Goal: Task Accomplishment & Management: Complete application form

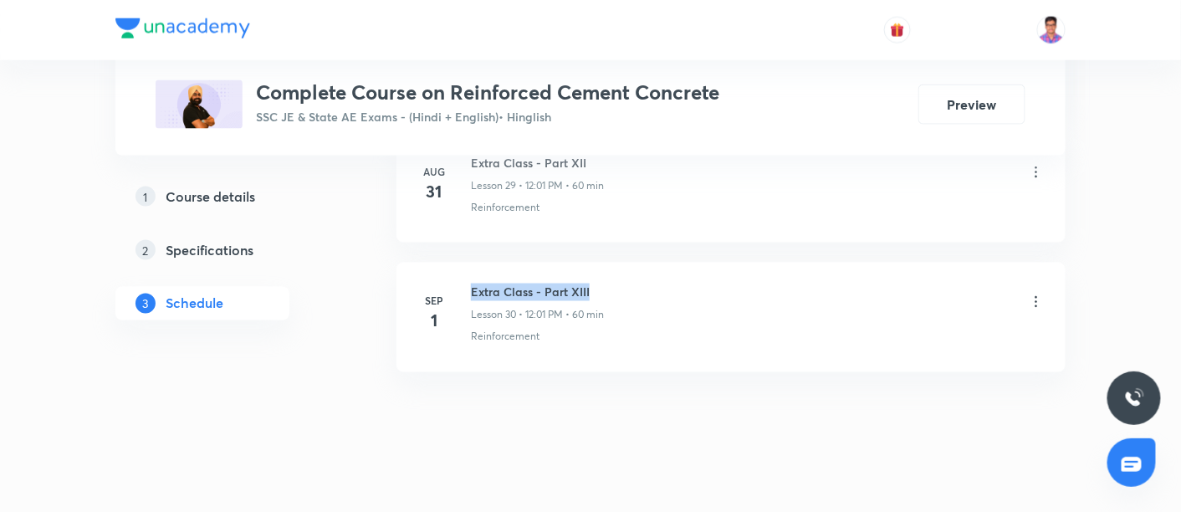
drag, startPoint x: 592, startPoint y: 274, endPoint x: 473, endPoint y: 274, distance: 119.6
click at [473, 284] on h6 "Extra Class - Part XIII" at bounding box center [537, 293] width 133 height 18
copy h6 "Extra Class - Part XIII"
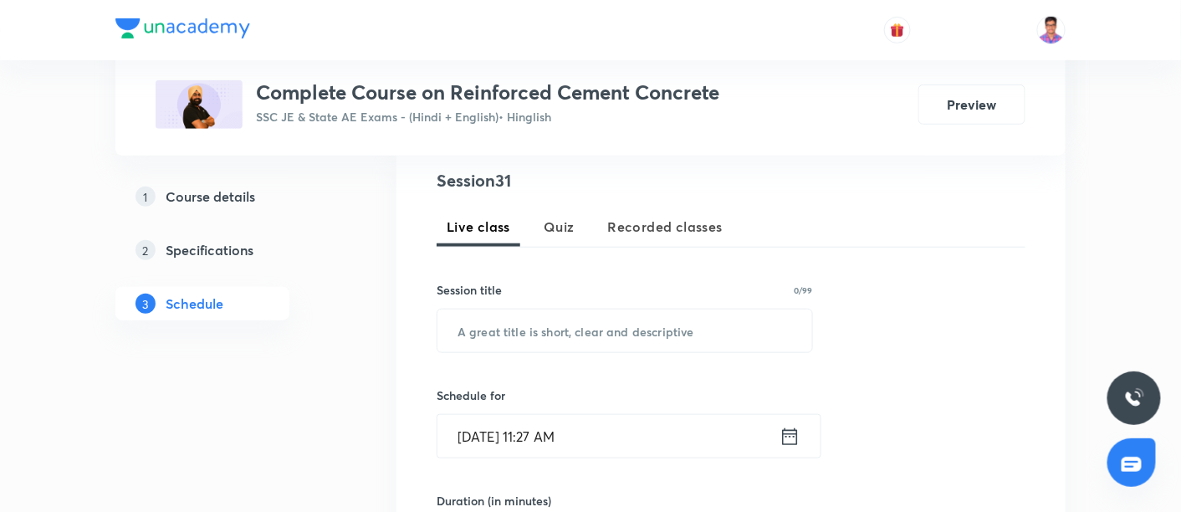
scroll to position [331, 0]
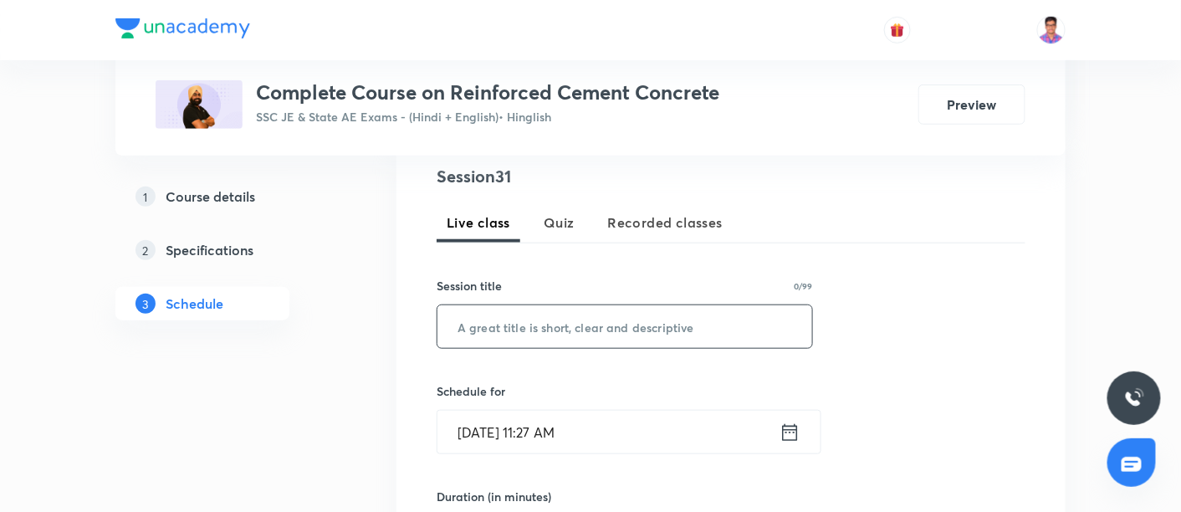
click at [546, 325] on input "text" at bounding box center [624, 326] width 375 height 43
paste input "Extra Class - Part XIII"
click at [581, 325] on input "Extra Class - Part XIII" at bounding box center [624, 326] width 375 height 43
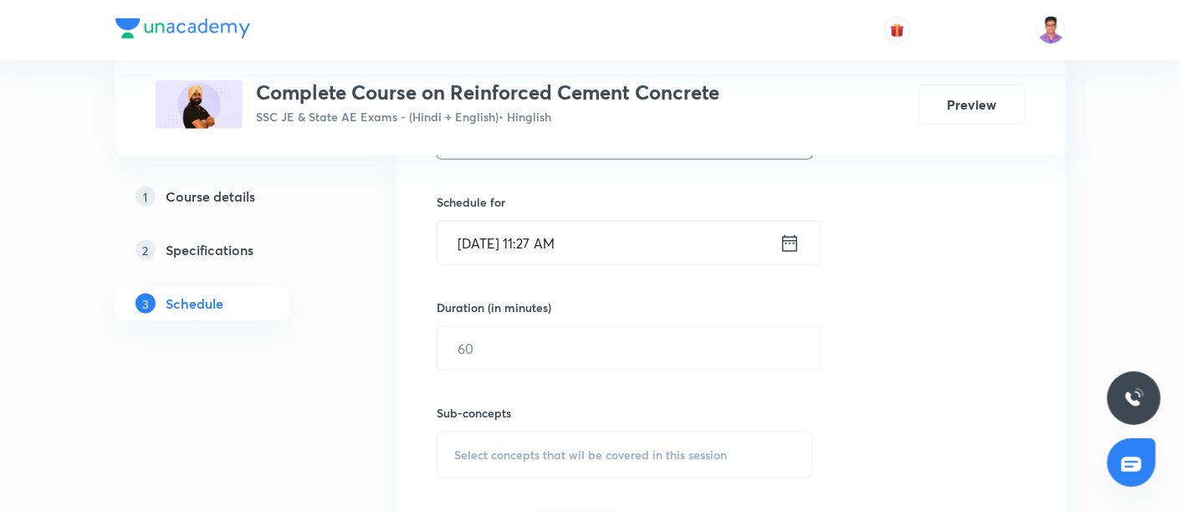
scroll to position [524, 0]
type input "Extra Class - Part XIV"
click at [484, 237] on input "Sep 2, 2025, 11:27 AM" at bounding box center [608, 238] width 342 height 43
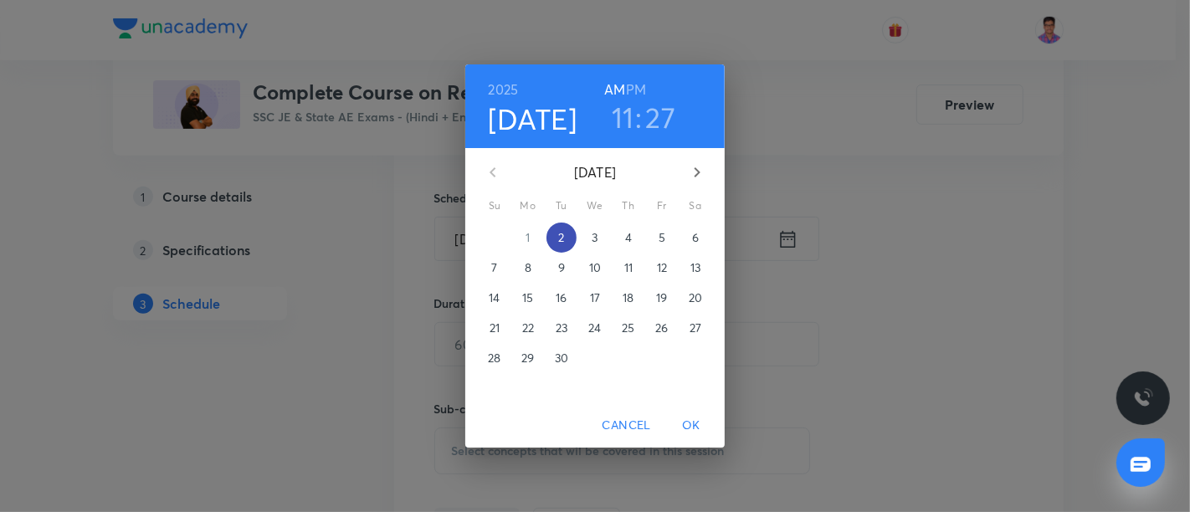
click at [566, 239] on span "2" at bounding box center [561, 237] width 30 height 17
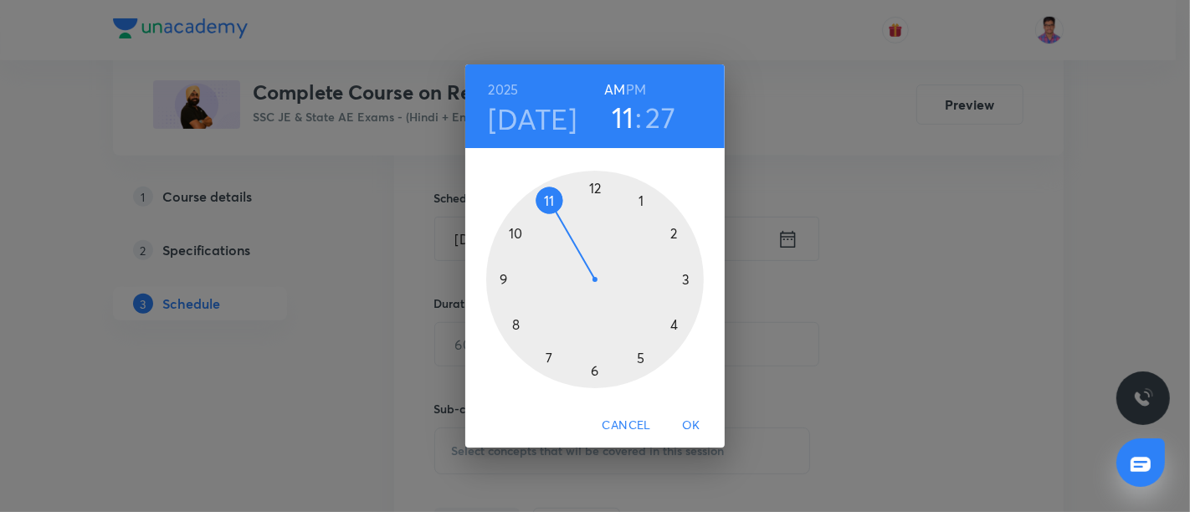
click at [635, 92] on h6 "PM" at bounding box center [636, 89] width 20 height 23
click at [592, 195] on div at bounding box center [594, 279] width 217 height 217
click at [603, 183] on div at bounding box center [594, 279] width 217 height 217
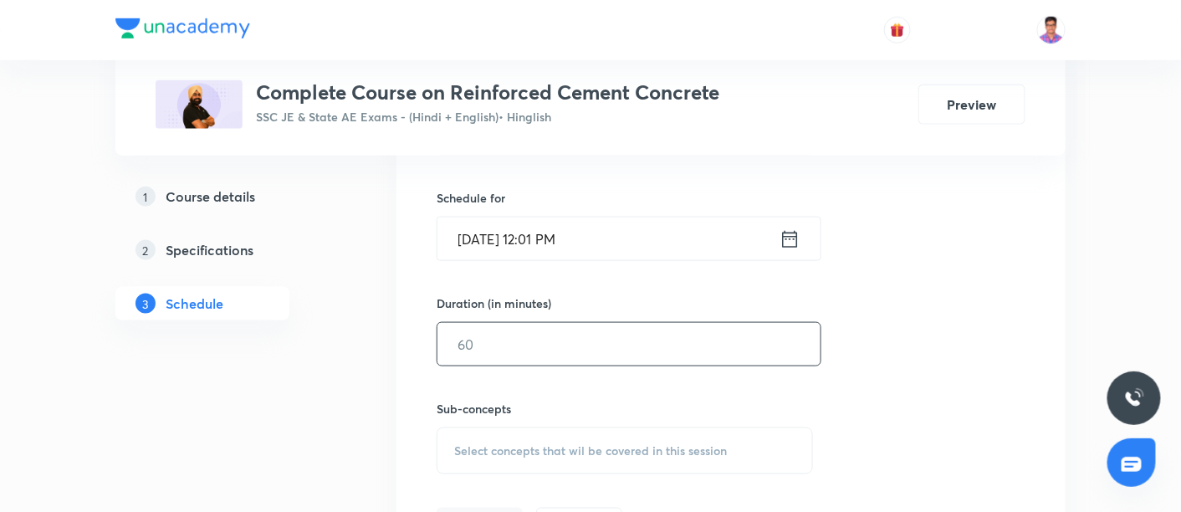
click at [532, 352] on input "text" at bounding box center [628, 344] width 383 height 43
type input "60"
click at [535, 445] on span "Select concepts that wil be covered in this session" at bounding box center [590, 450] width 273 height 13
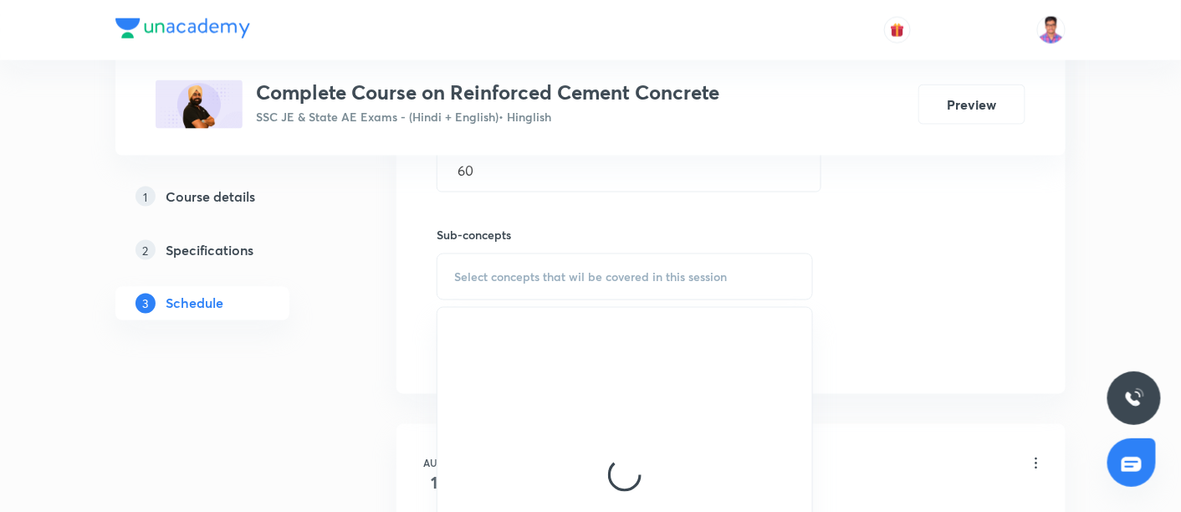
scroll to position [756, 0]
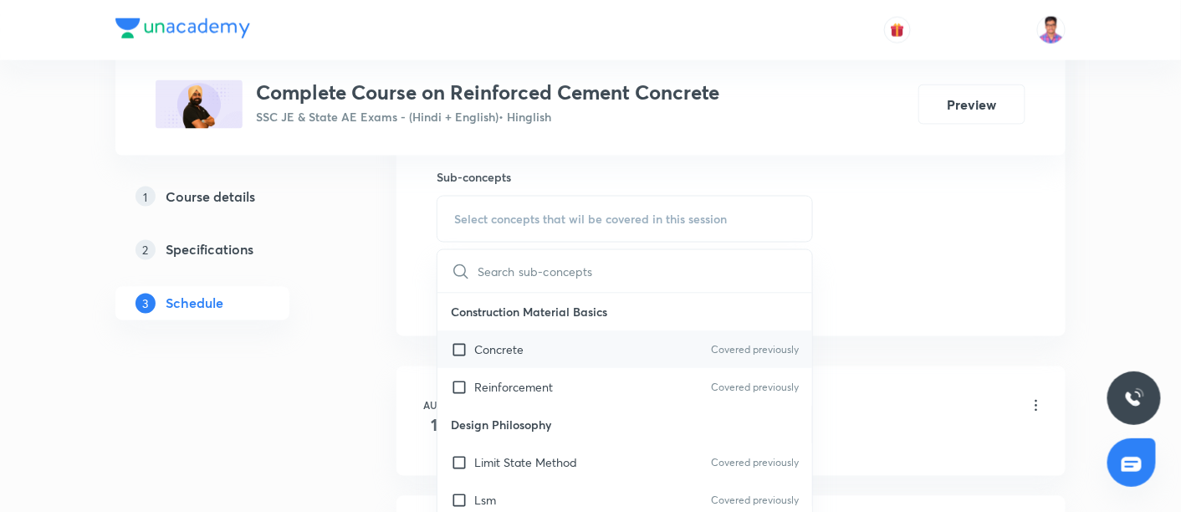
click at [528, 340] on div "Concrete Covered previously" at bounding box center [624, 350] width 375 height 38
checkbox input "true"
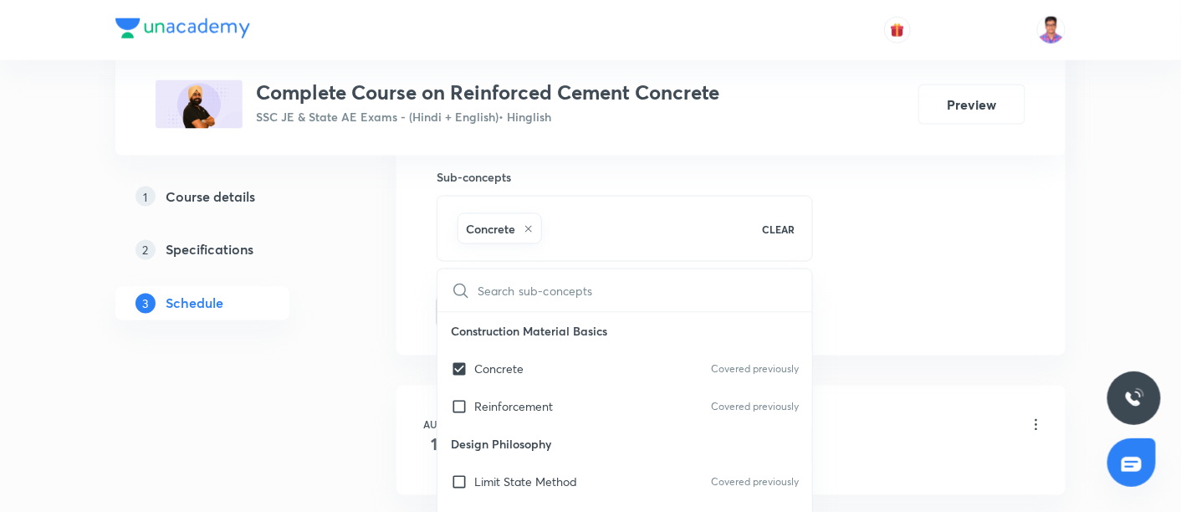
click at [937, 202] on div "Session 31 Live class Quiz Recorded classes Session title 22/99 Extra Class - P…" at bounding box center [731, 34] width 589 height 590
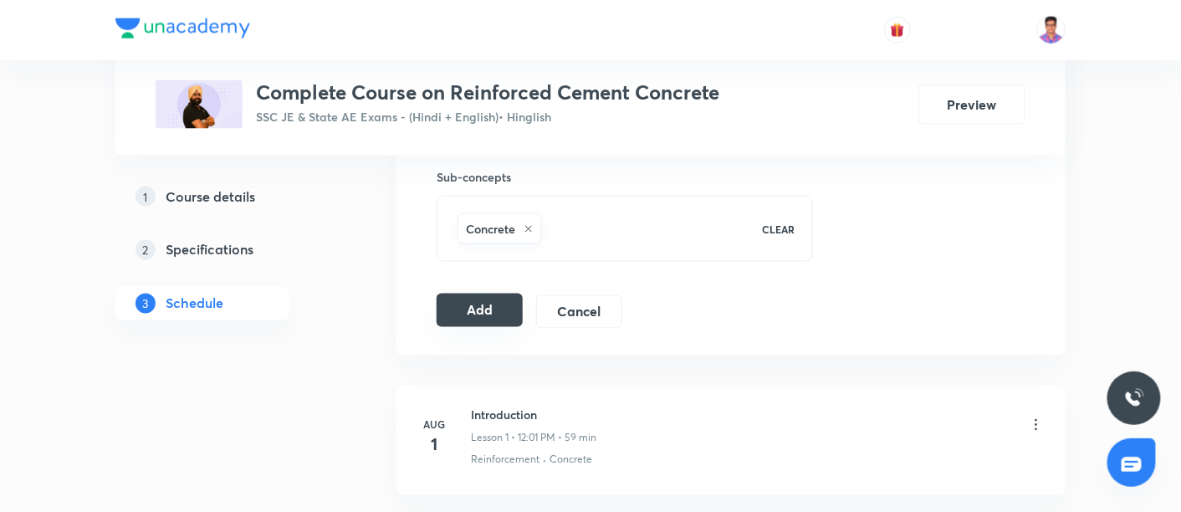
click at [478, 310] on button "Add" at bounding box center [480, 310] width 86 height 33
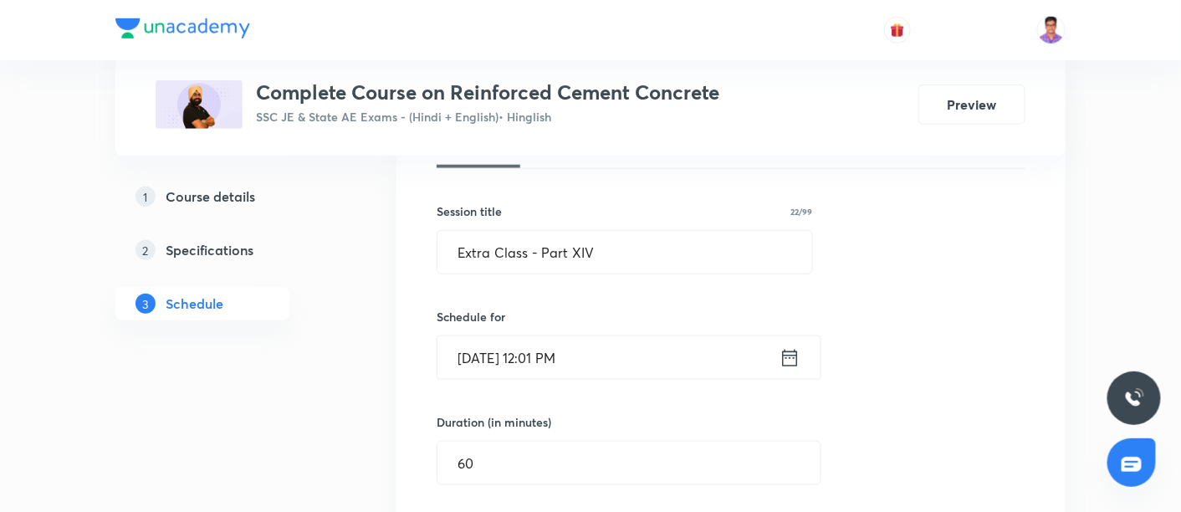
scroll to position [405, 0]
click at [636, 257] on input "Extra Class - Part XIV" at bounding box center [624, 253] width 375 height 43
click at [402, 224] on div "Session 31 Live class Quiz Recorded classes Session title 22/99 Extra Class - P…" at bounding box center [731, 385] width 669 height 643
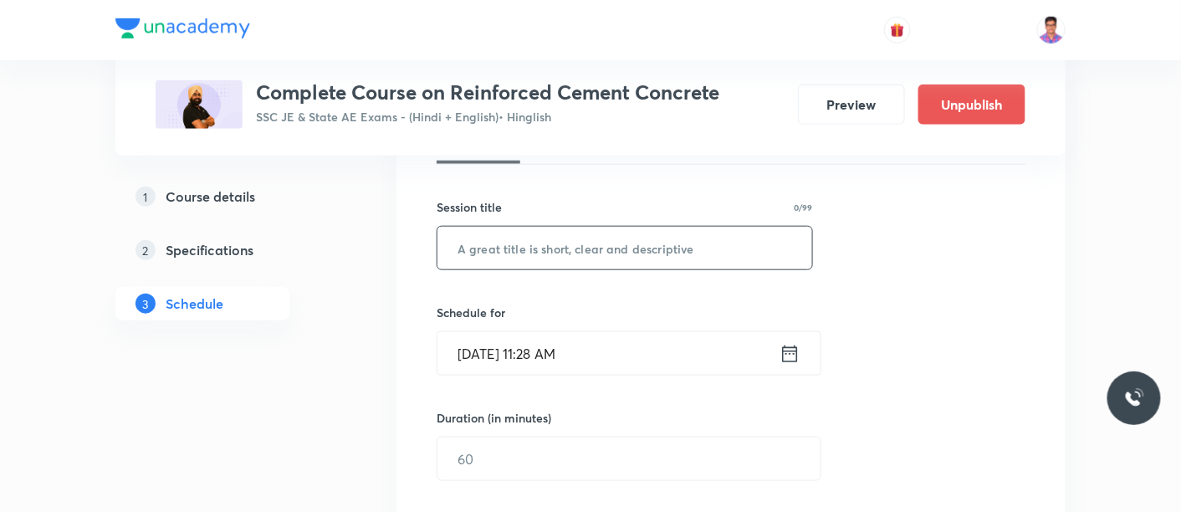
scroll to position [411, 0]
type input "Extra Class - Part XV"
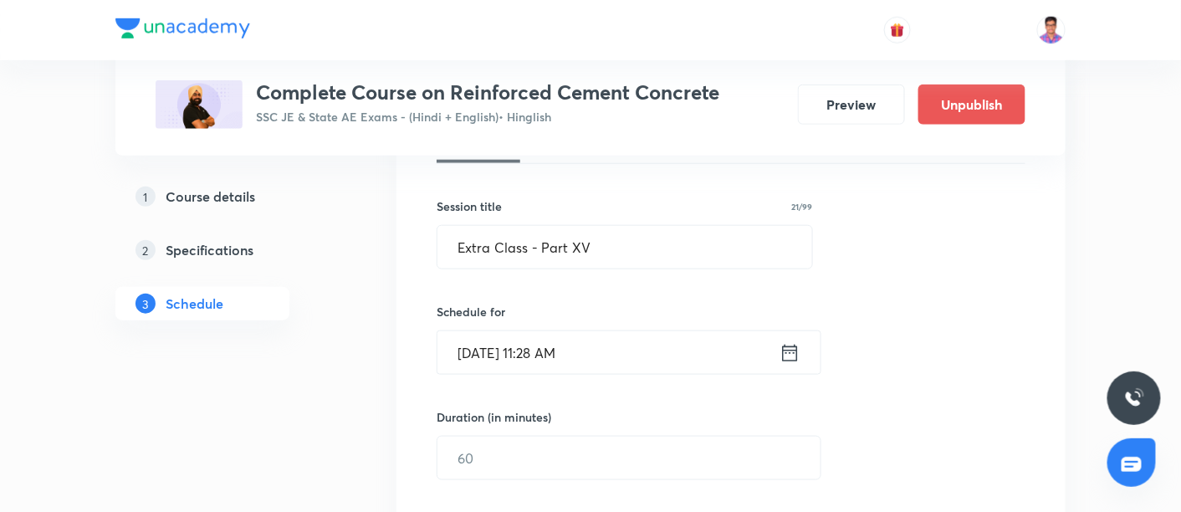
click at [484, 357] on input "[DATE] 11:28 AM" at bounding box center [608, 352] width 342 height 43
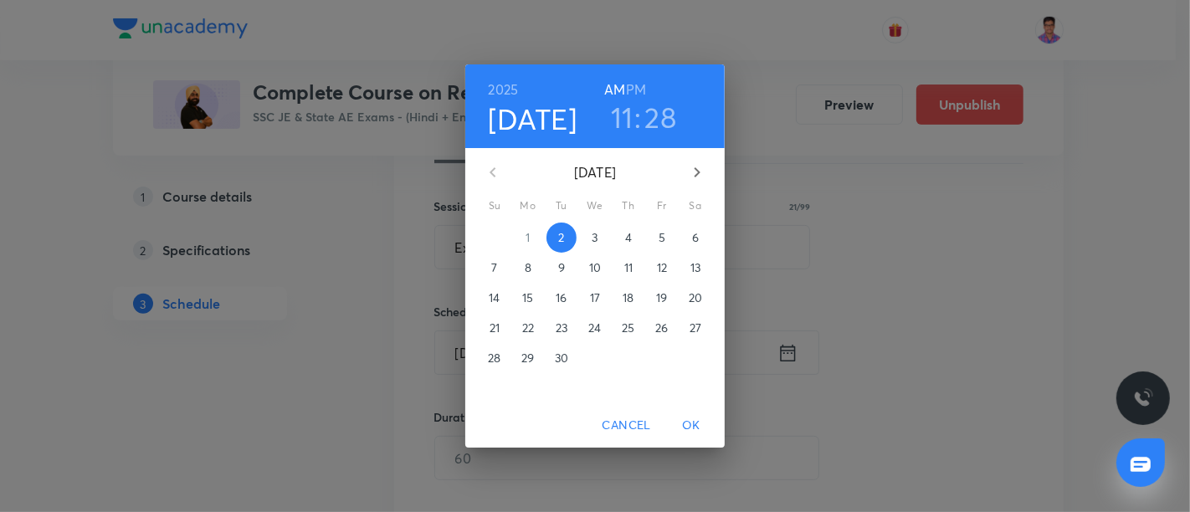
click at [593, 237] on p "3" at bounding box center [594, 237] width 6 height 17
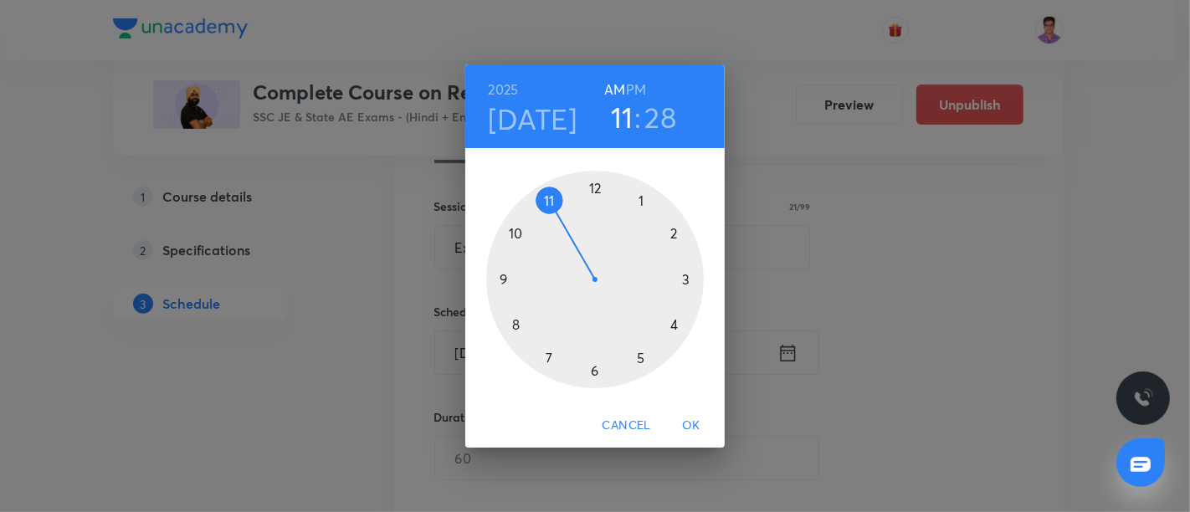
click at [634, 88] on h6 "PM" at bounding box center [636, 89] width 20 height 23
click at [594, 190] on div at bounding box center [594, 279] width 217 height 217
click at [605, 177] on div at bounding box center [594, 279] width 217 height 217
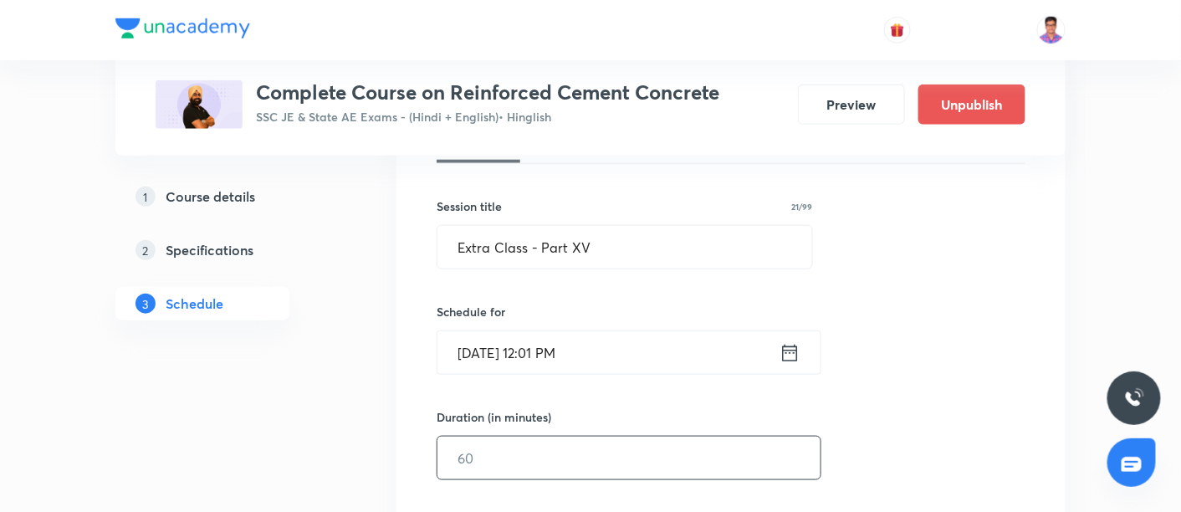
click at [527, 452] on input "text" at bounding box center [628, 458] width 383 height 43
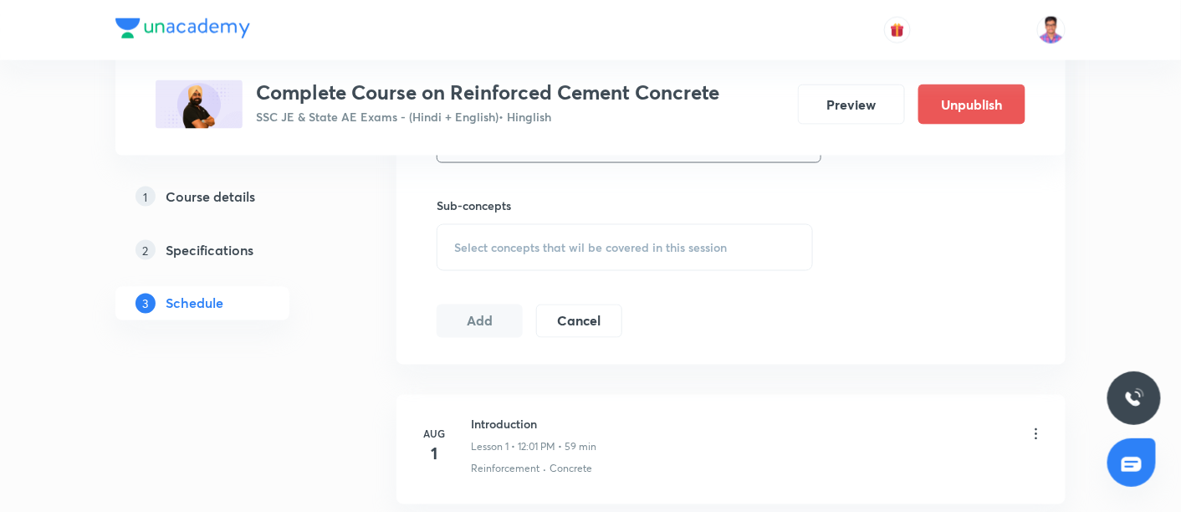
scroll to position [729, 0]
type input "60"
click at [502, 226] on div "Select concepts that wil be covered in this session" at bounding box center [625, 246] width 376 height 47
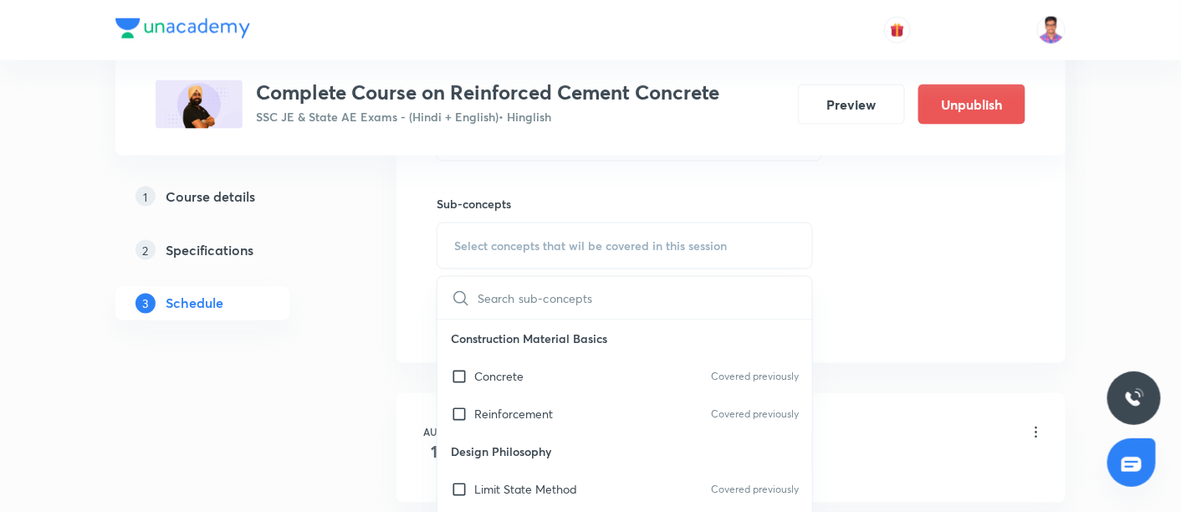
click at [512, 407] on p "Reinforcement" at bounding box center [513, 415] width 79 height 18
checkbox input "true"
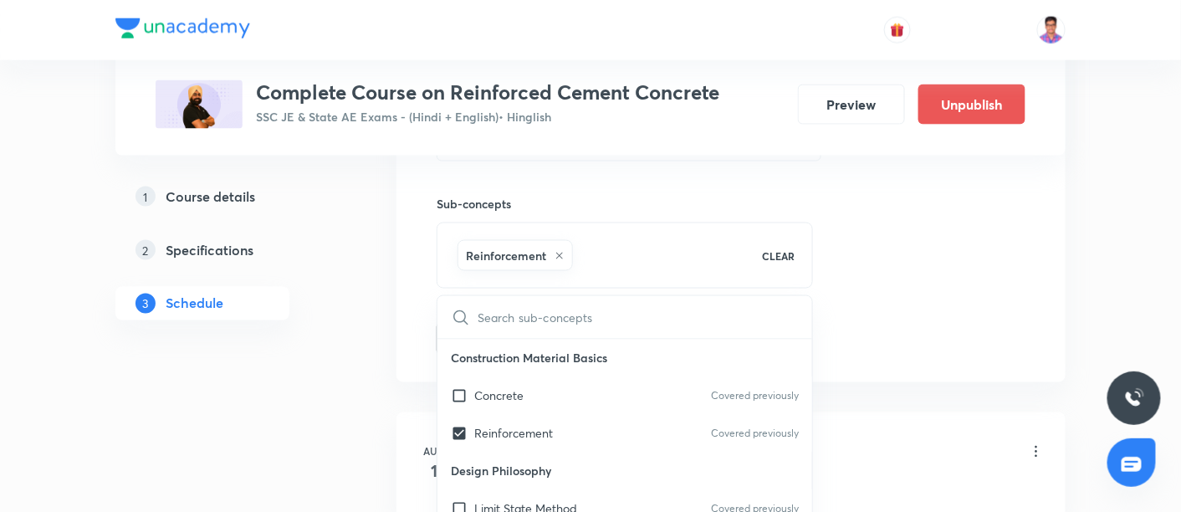
click at [951, 194] on div "Session 32 Live class Quiz Recorded classes Session title 21/99 Extra Class - P…" at bounding box center [731, 61] width 589 height 590
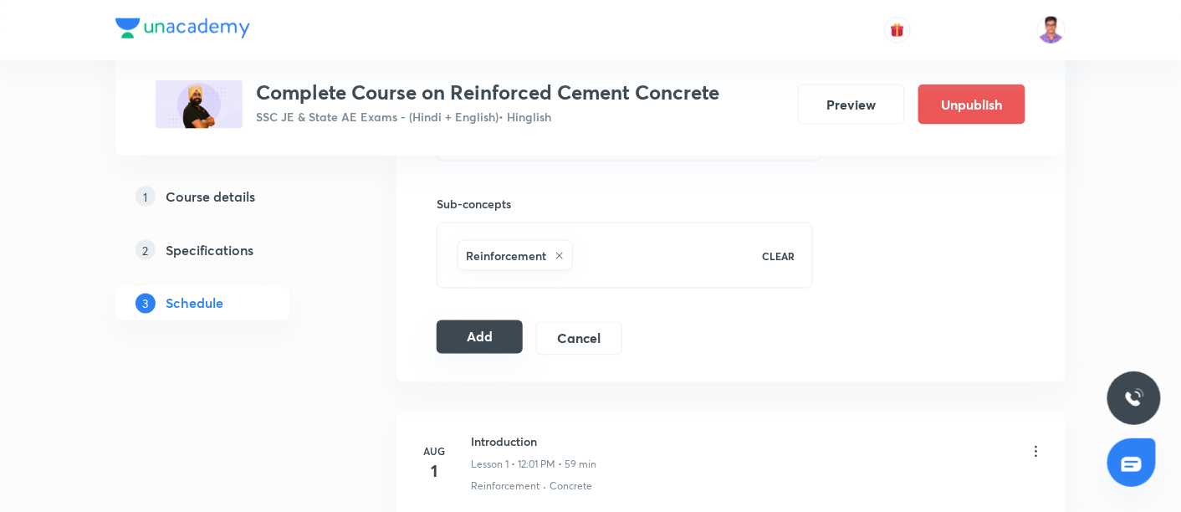
click at [479, 326] on button "Add" at bounding box center [480, 336] width 86 height 33
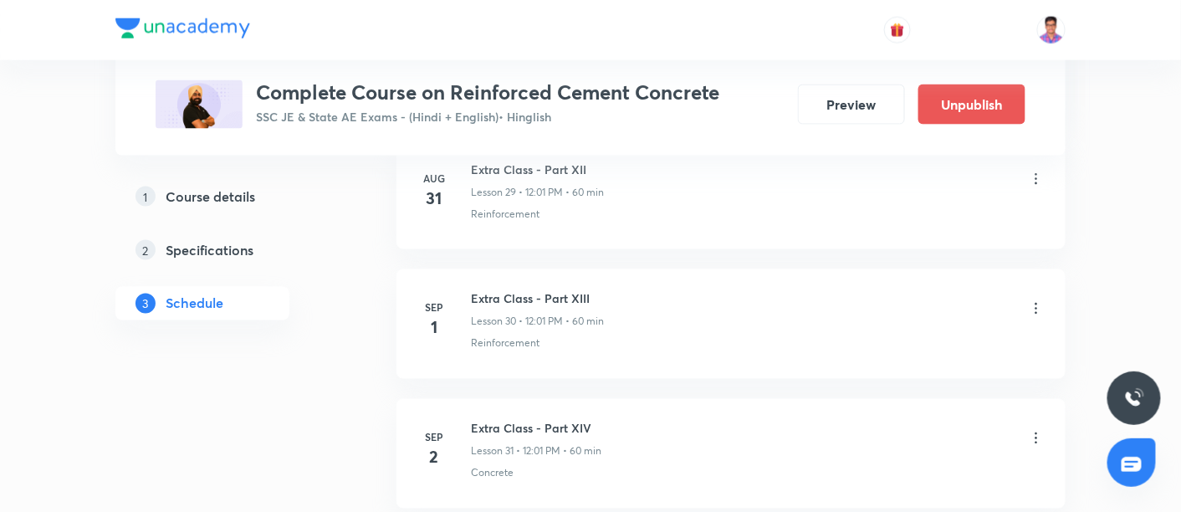
scroll to position [4847, 0]
